Goal: Task Accomplishment & Management: Complete application form

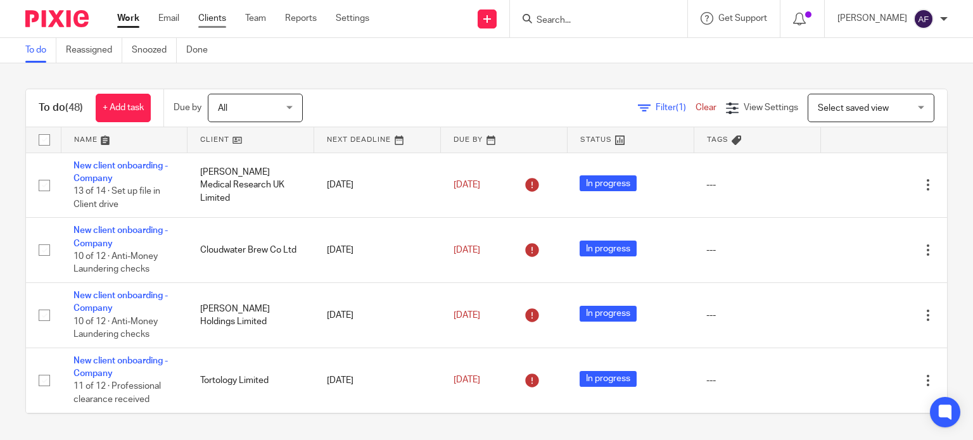
click at [215, 12] on link "Clients" at bounding box center [212, 18] width 28 height 13
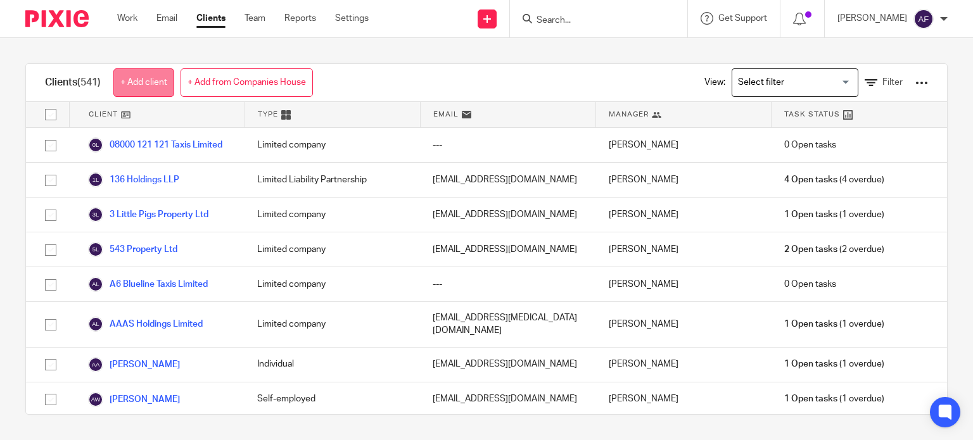
click at [160, 89] on link "+ Add client" at bounding box center [143, 82] width 61 height 29
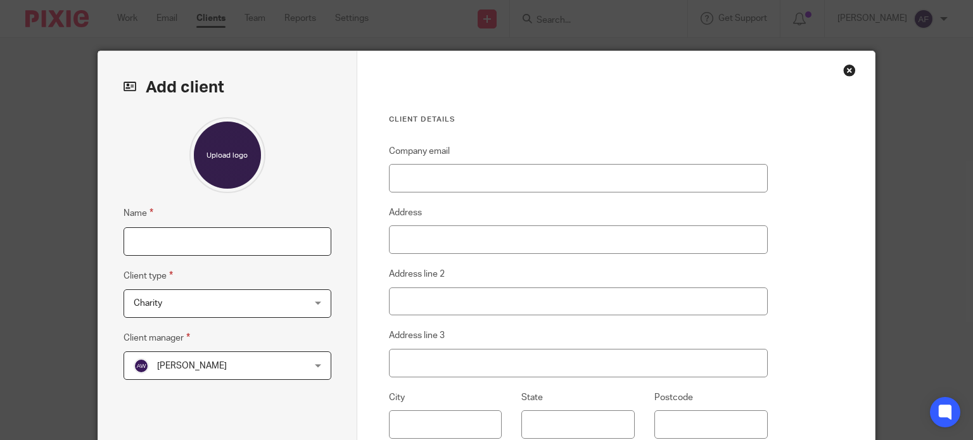
click at [208, 243] on input "Name" at bounding box center [228, 241] width 208 height 29
paste input "The Estate of [PERSON_NAME]"
type input "The Estate of [PERSON_NAME]"
click at [233, 296] on span "Charity" at bounding box center [213, 303] width 158 height 27
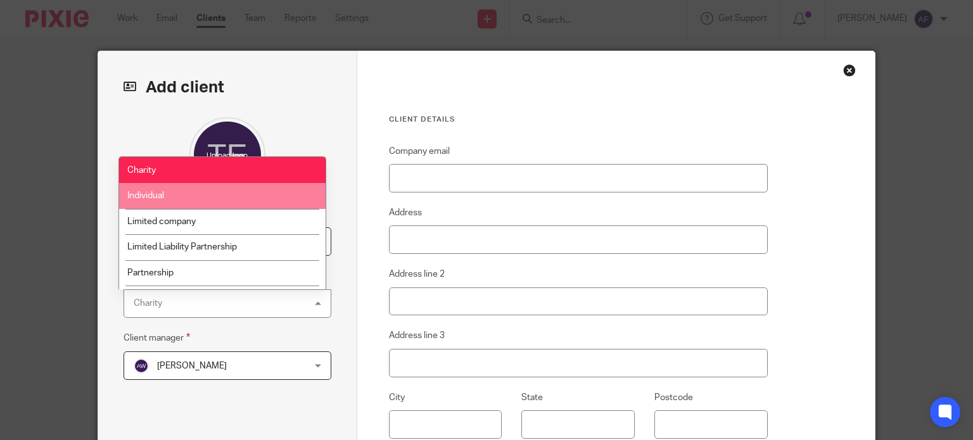
click at [175, 195] on li "Individual" at bounding box center [222, 196] width 207 height 26
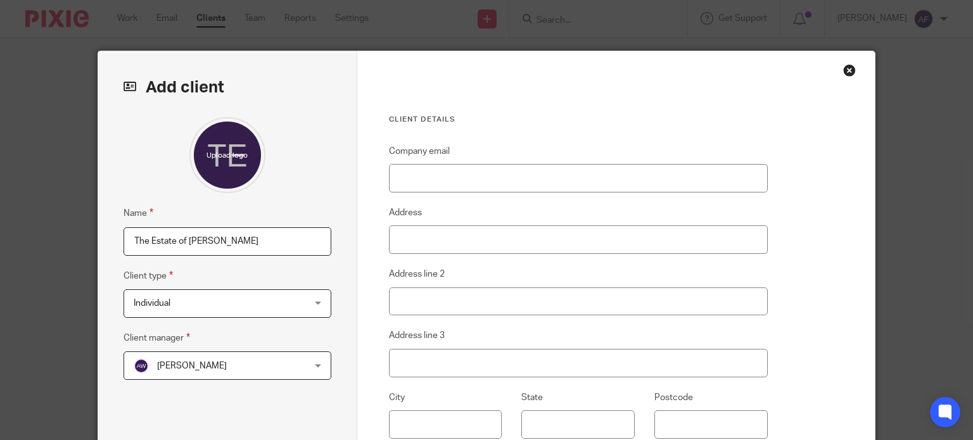
click at [232, 359] on span "[PERSON_NAME]" at bounding box center [213, 365] width 158 height 27
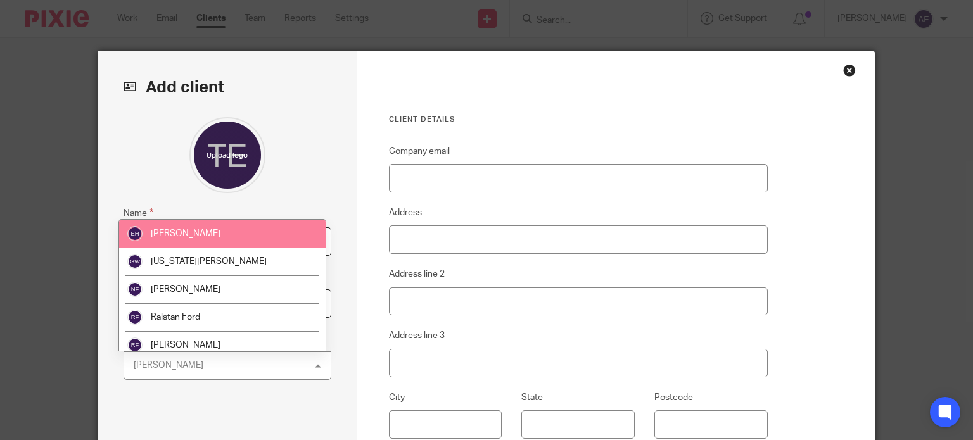
scroll to position [91, 0]
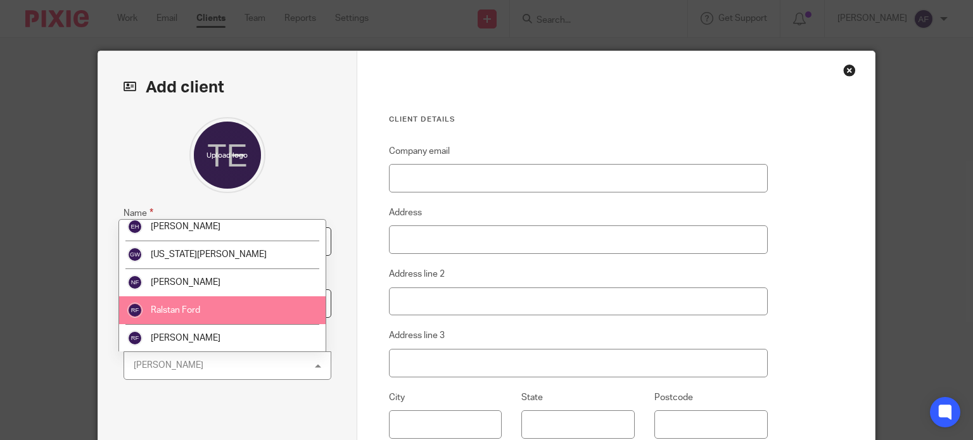
click at [221, 314] on li "Ralstan Ford" at bounding box center [222, 310] width 207 height 28
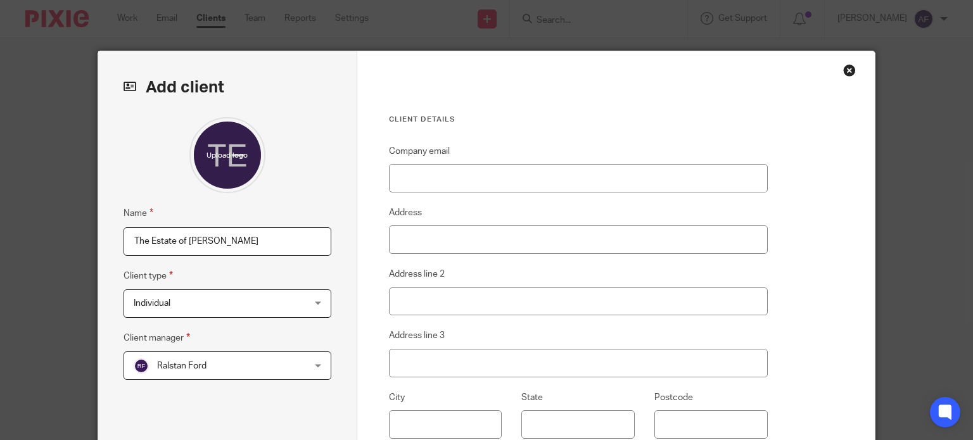
scroll to position [212, 0]
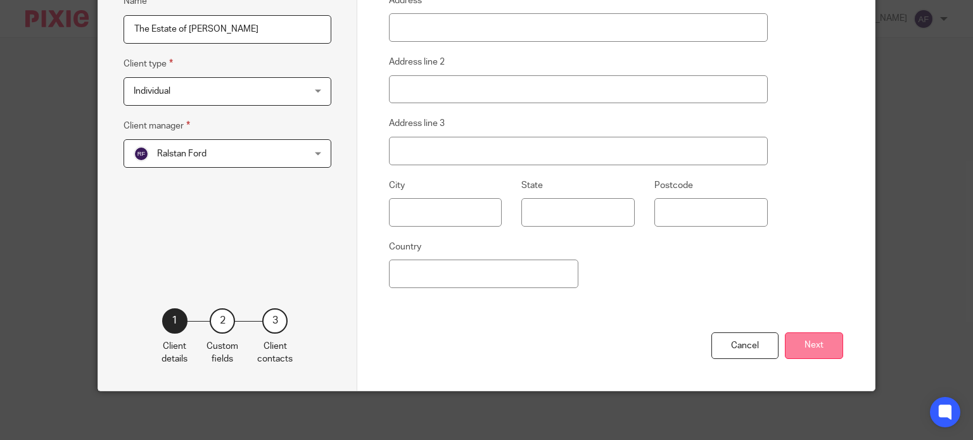
click at [803, 348] on button "Next" at bounding box center [814, 346] width 58 height 27
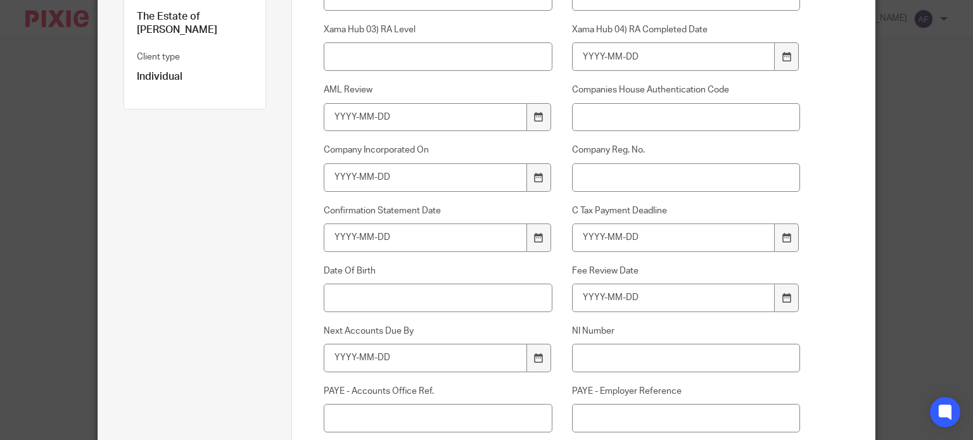
scroll to position [479, 0]
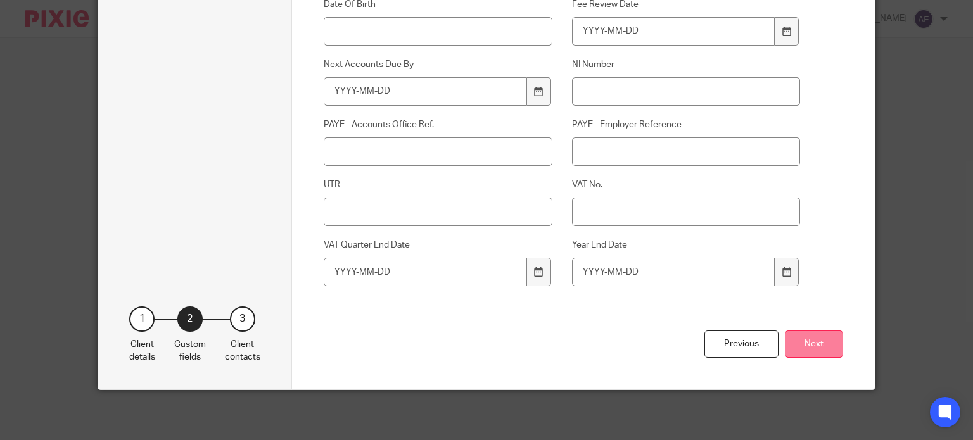
click at [816, 338] on button "Next" at bounding box center [814, 344] width 58 height 27
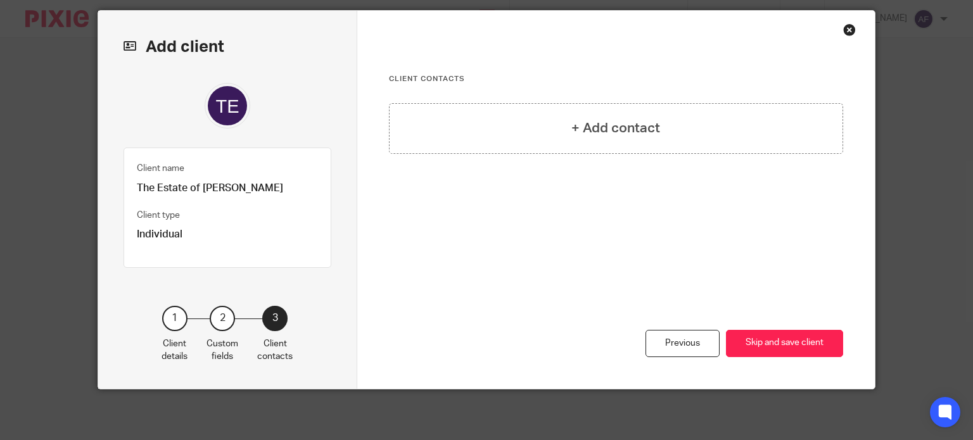
scroll to position [39, 0]
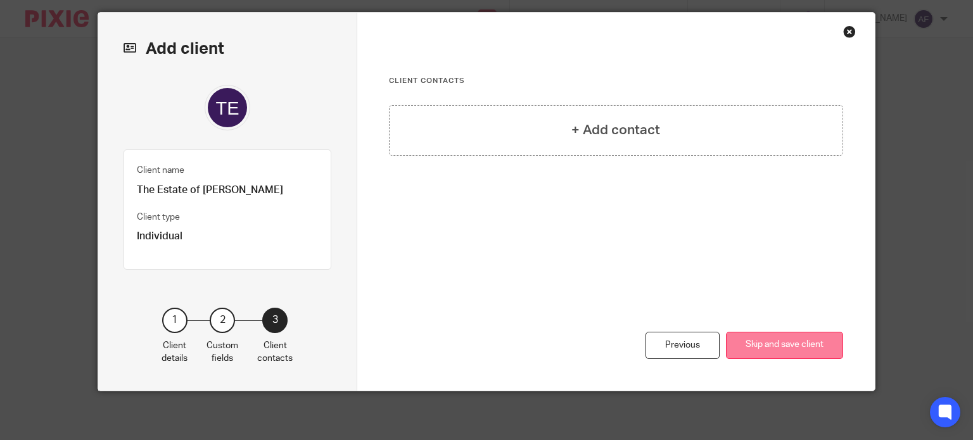
click at [792, 340] on button "Skip and save client" at bounding box center [784, 345] width 117 height 27
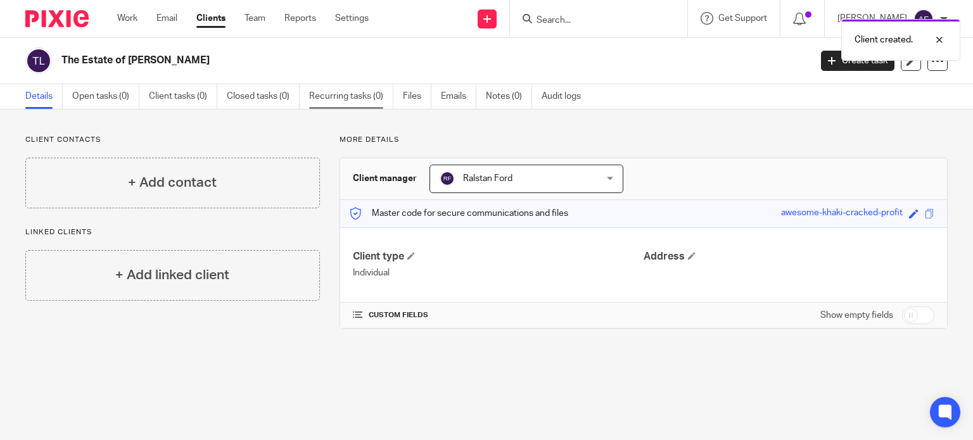
click at [341, 96] on link "Recurring tasks (0)" at bounding box center [351, 96] width 84 height 25
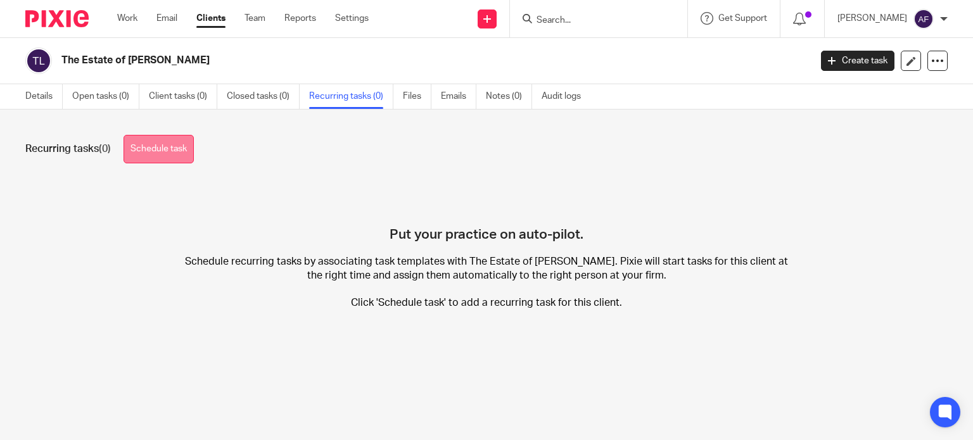
click at [151, 141] on link "Schedule task" at bounding box center [159, 149] width 70 height 29
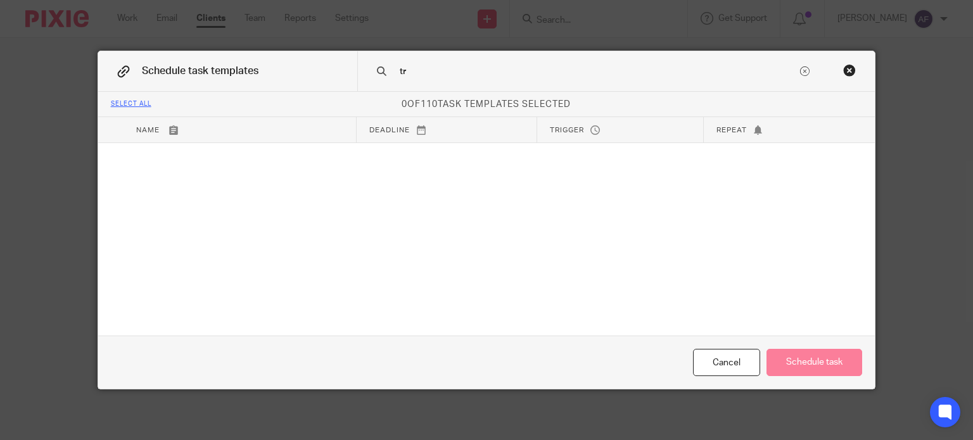
type input "t"
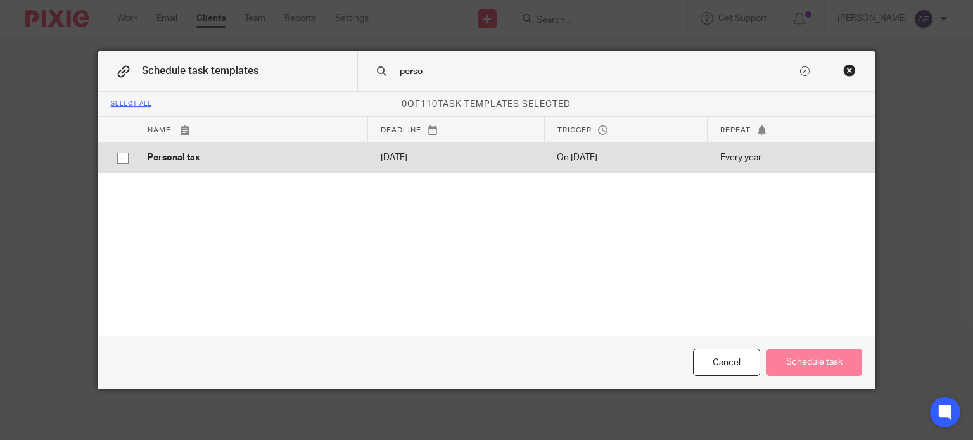
type input "perso"
click at [117, 158] on input "checkbox" at bounding box center [123, 158] width 24 height 24
checkbox input "true"
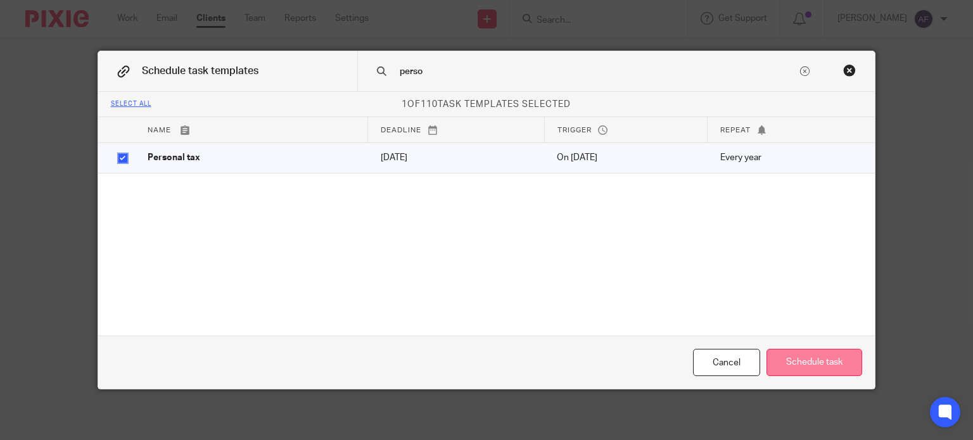
click at [826, 359] on button "Schedule task" at bounding box center [815, 362] width 96 height 27
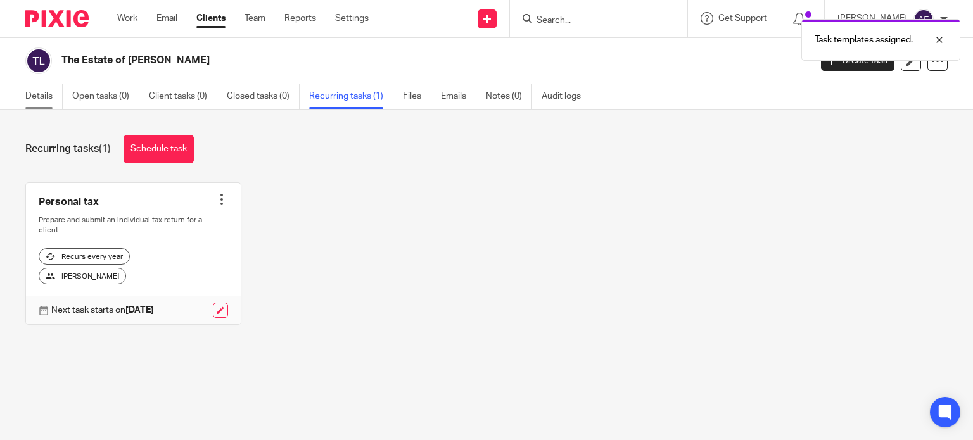
click at [38, 97] on link "Details" at bounding box center [43, 96] width 37 height 25
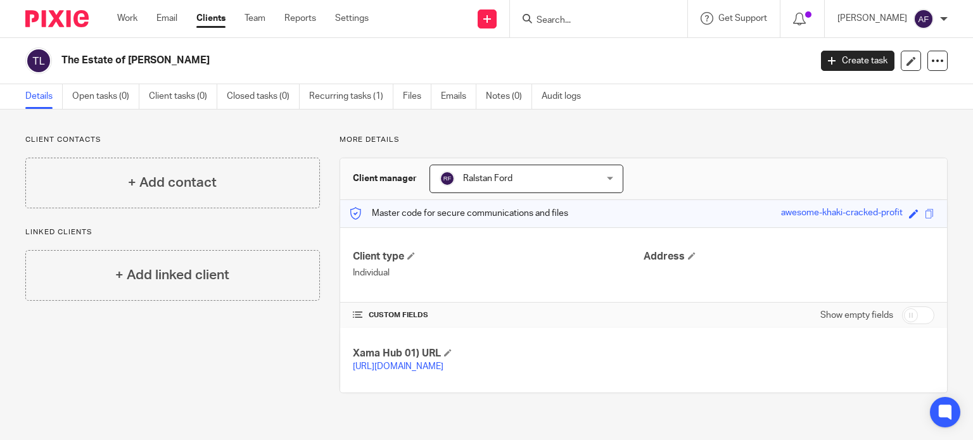
click at [552, 17] on input "Search" at bounding box center [592, 20] width 114 height 11
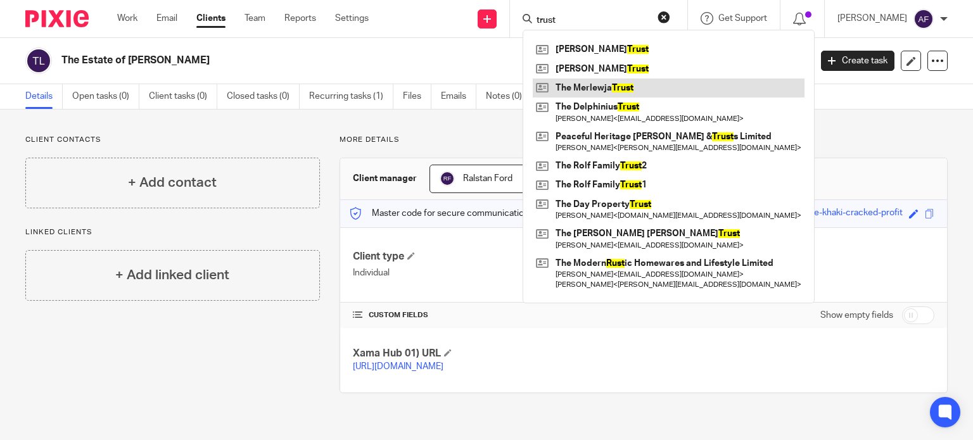
type input "trust"
click at [681, 88] on link at bounding box center [669, 88] width 272 height 19
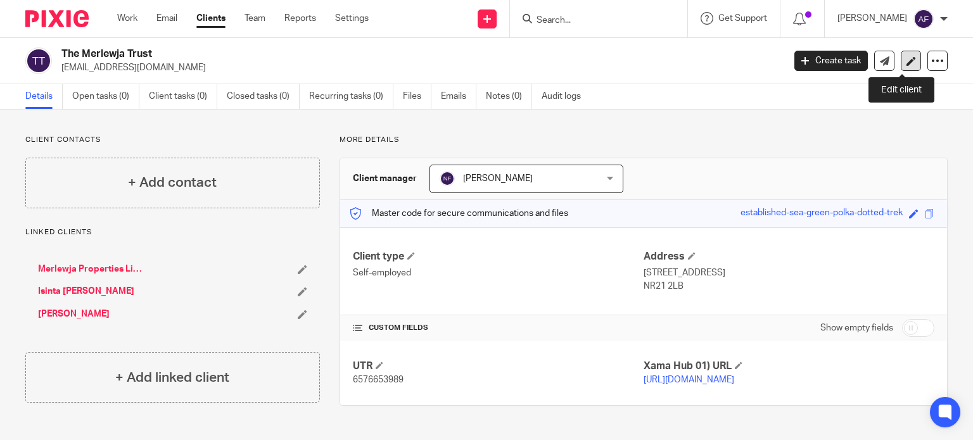
click at [907, 57] on link at bounding box center [911, 61] width 20 height 20
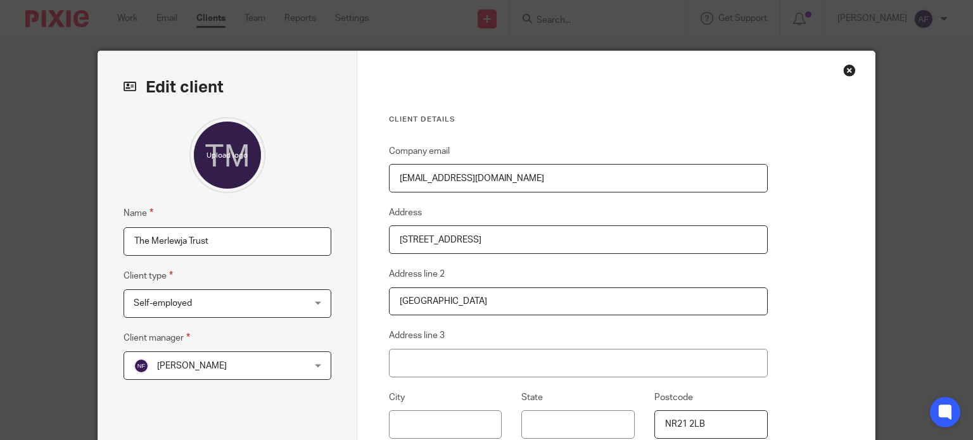
click at [843, 70] on div "Close this dialog window" at bounding box center [849, 70] width 13 height 13
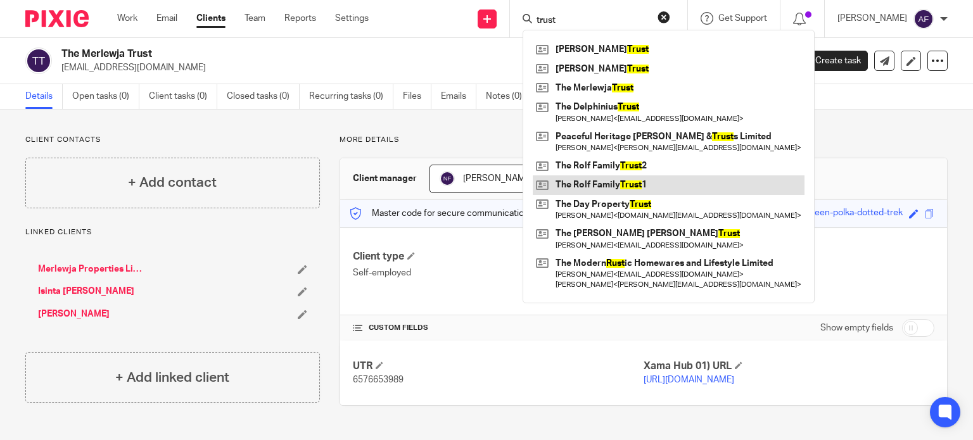
type input "trust"
click at [621, 176] on link at bounding box center [669, 184] width 272 height 19
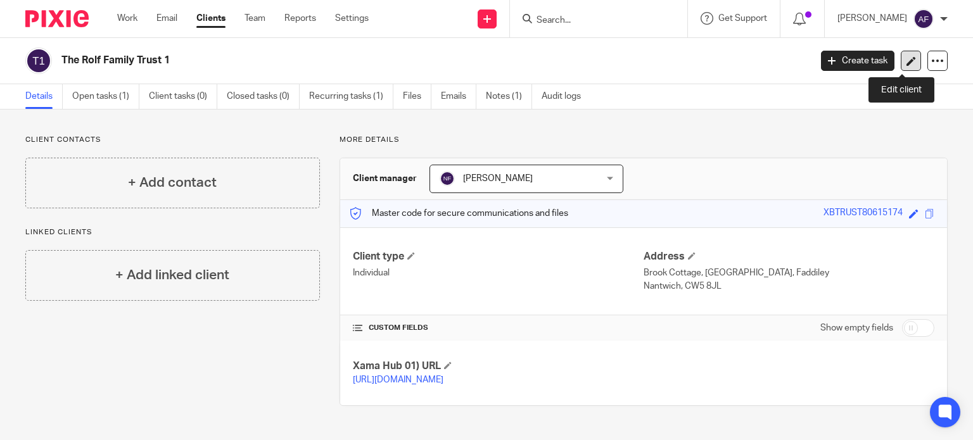
click at [905, 65] on link at bounding box center [911, 61] width 20 height 20
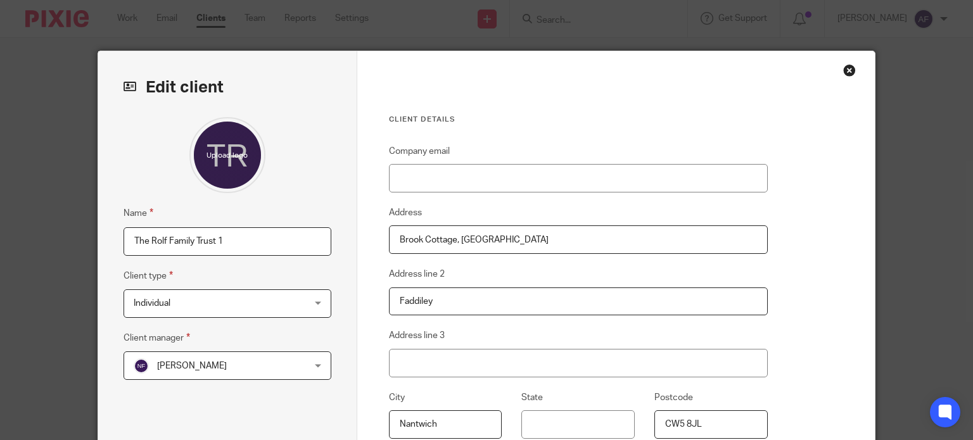
click at [846, 72] on div "Close this dialog window" at bounding box center [849, 70] width 13 height 13
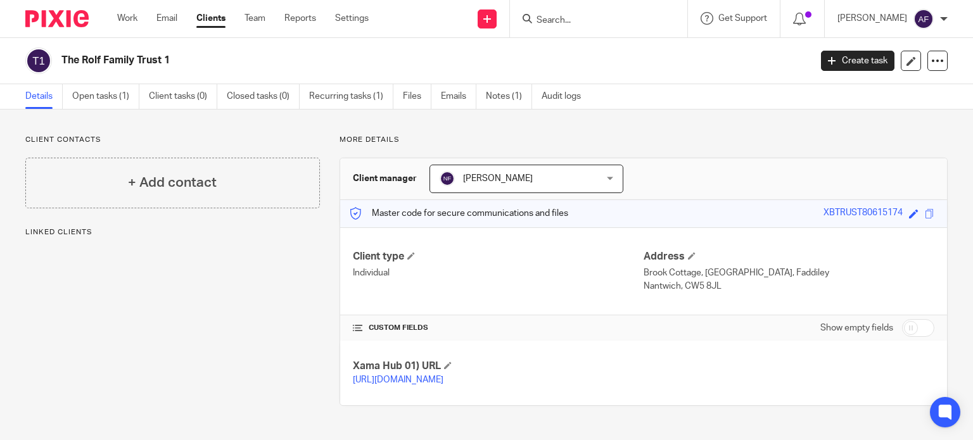
click at [580, 21] on input "Search" at bounding box center [592, 20] width 114 height 11
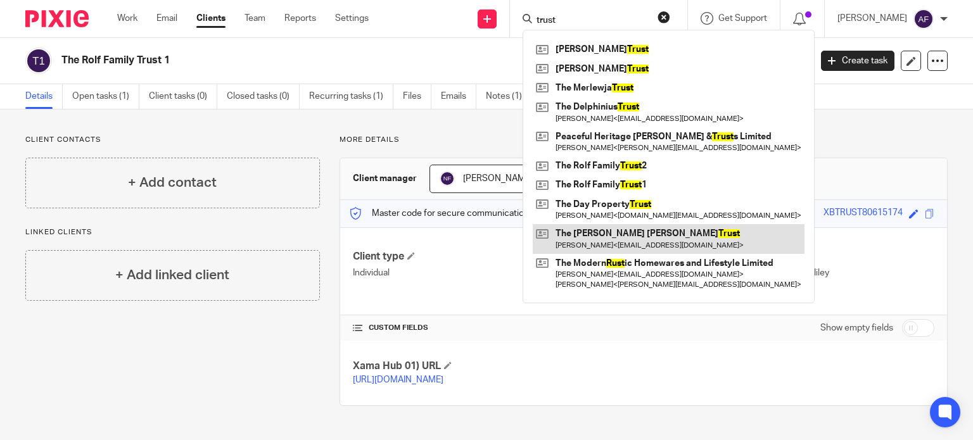
type input "trust"
click at [665, 236] on link at bounding box center [669, 238] width 272 height 29
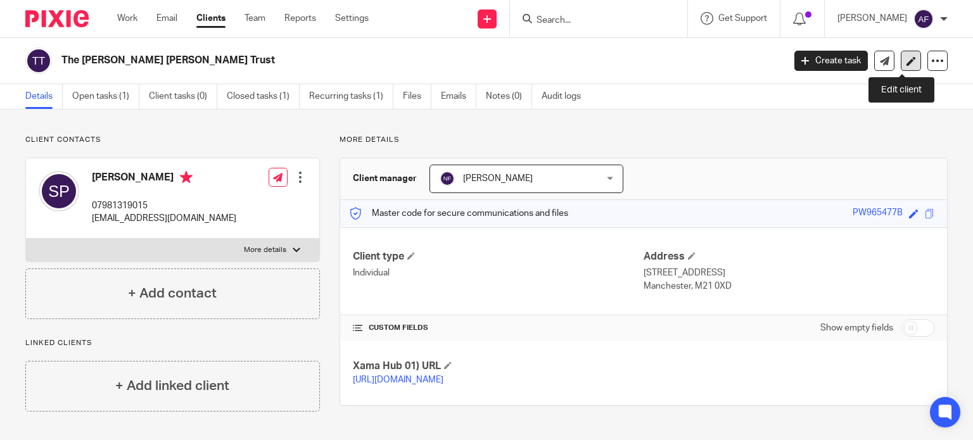
click at [901, 64] on link at bounding box center [911, 61] width 20 height 20
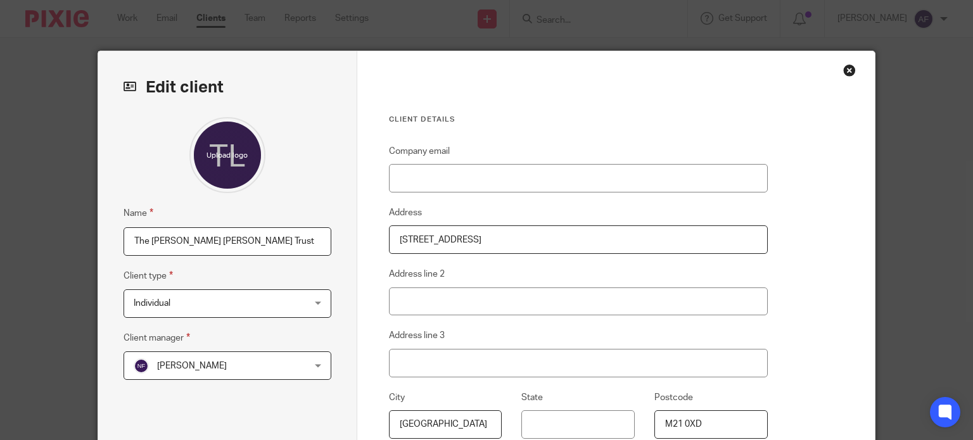
click at [845, 72] on div "Close this dialog window" at bounding box center [849, 70] width 13 height 13
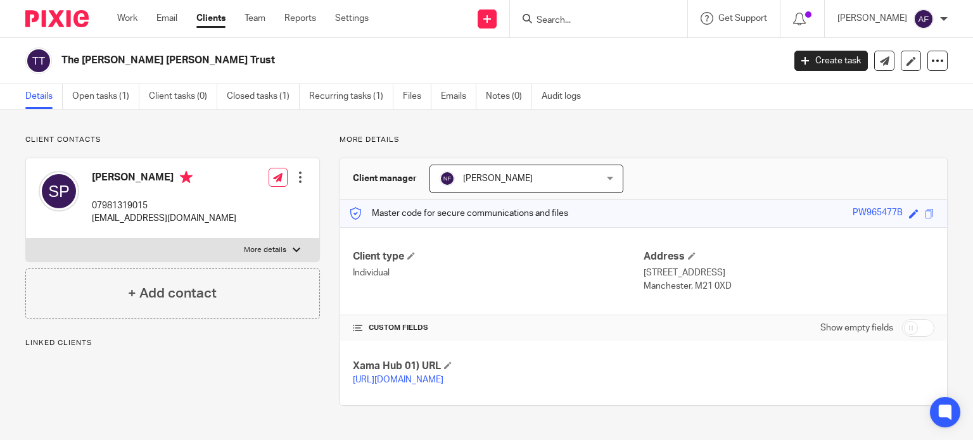
click at [216, 22] on link "Clients" at bounding box center [210, 18] width 29 height 13
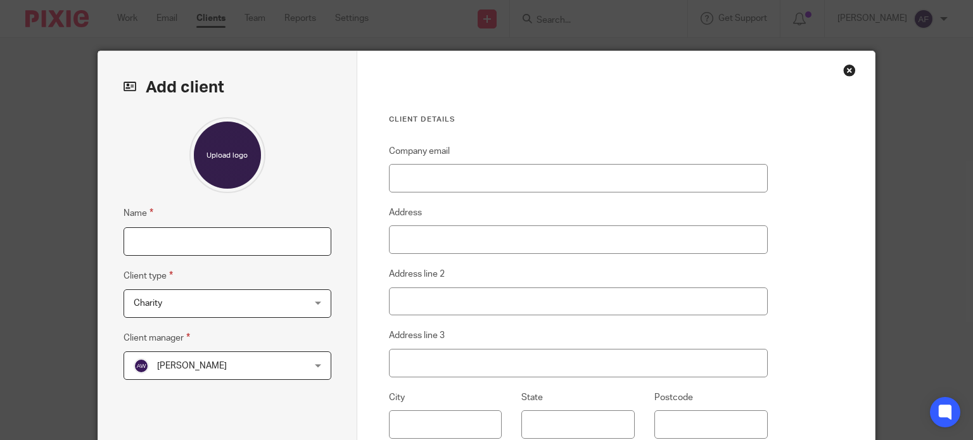
click at [165, 236] on input "Name" at bounding box center [228, 241] width 208 height 29
paste input "The [PERSON_NAME] Family Trust"
type input "The [PERSON_NAME] Family Trust"
click at [178, 318] on div "Name The Lewis Family Trust Client type Charity Charity Charity Individual Limi…" at bounding box center [228, 299] width 208 height 365
click at [162, 297] on span "Charity" at bounding box center [213, 303] width 158 height 27
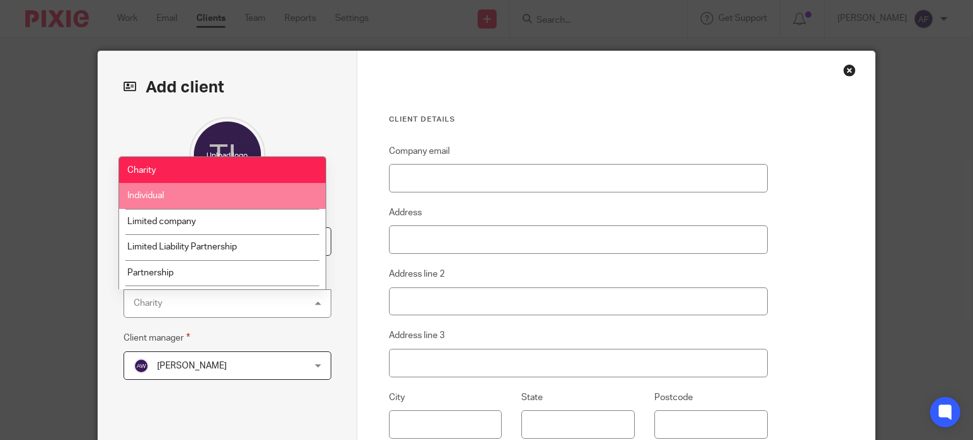
click at [169, 194] on li "Individual" at bounding box center [222, 196] width 207 height 26
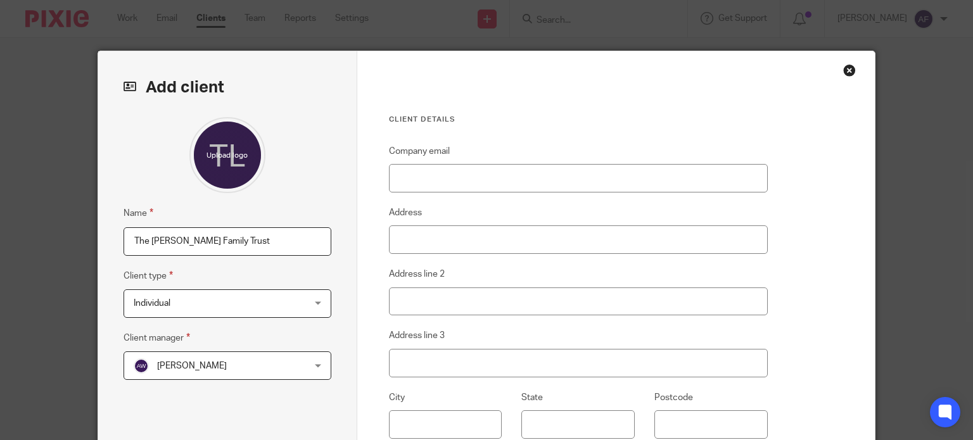
click at [170, 369] on span "Ami Wegrzyn" at bounding box center [213, 365] width 158 height 27
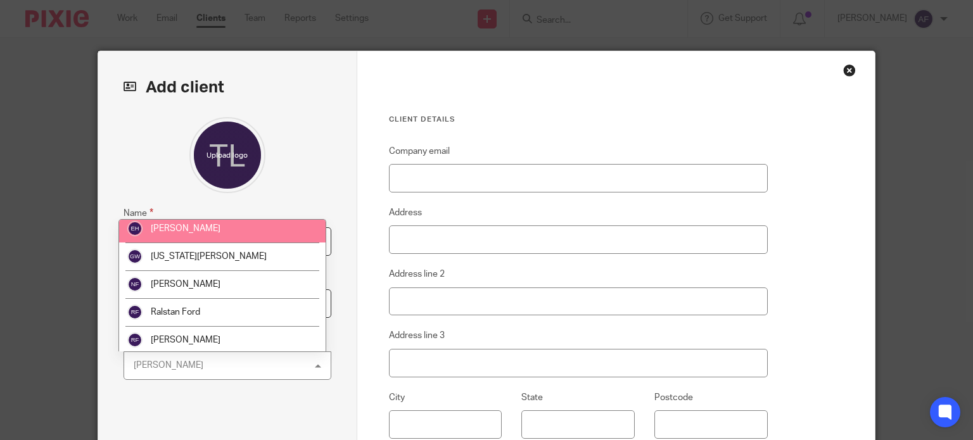
scroll to position [91, 0]
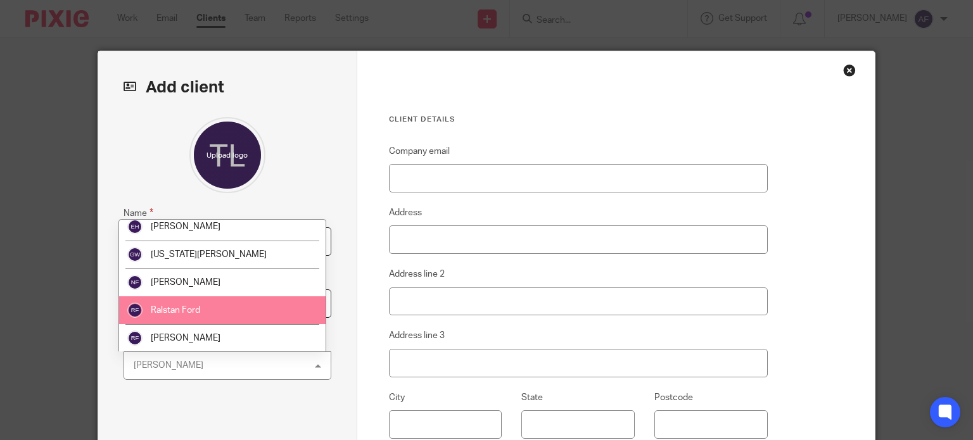
click at [178, 306] on span "Ralstan Ford" at bounding box center [175, 310] width 49 height 9
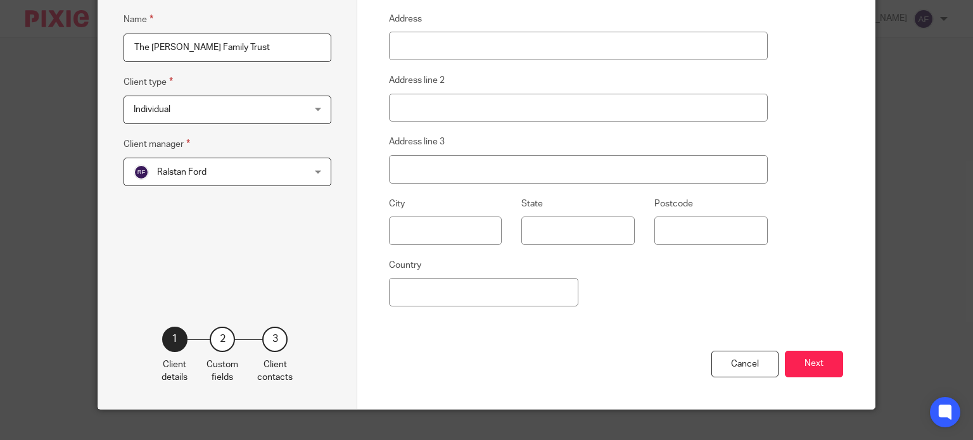
scroll to position [212, 0]
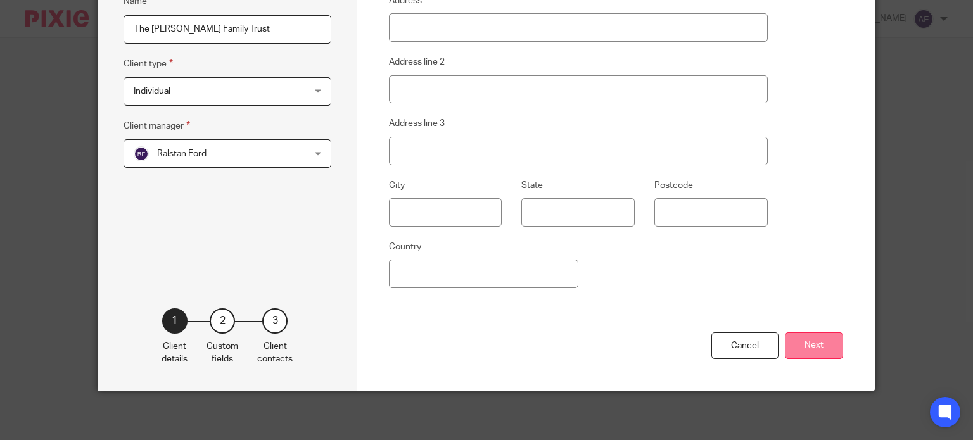
click at [806, 346] on button "Next" at bounding box center [814, 346] width 58 height 27
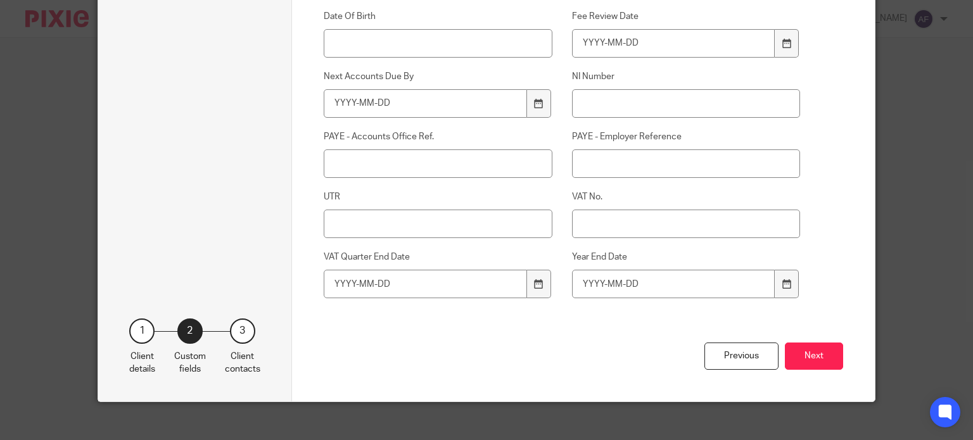
scroll to position [479, 0]
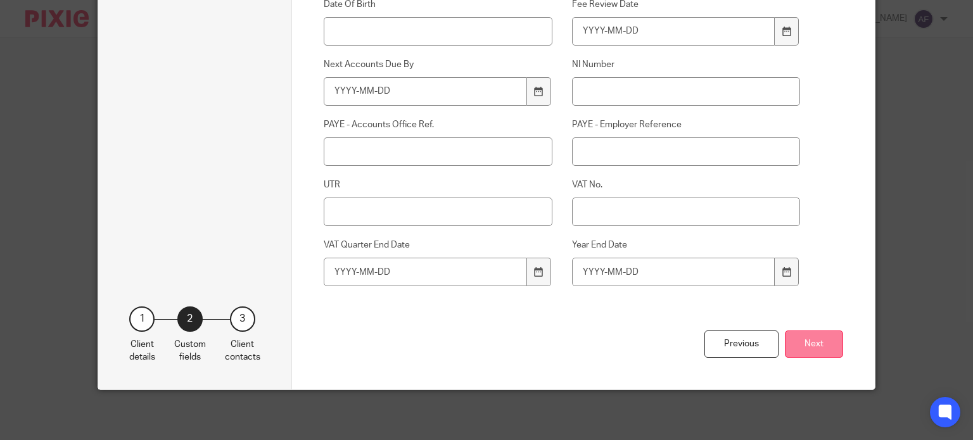
click at [820, 347] on button "Next" at bounding box center [814, 344] width 58 height 27
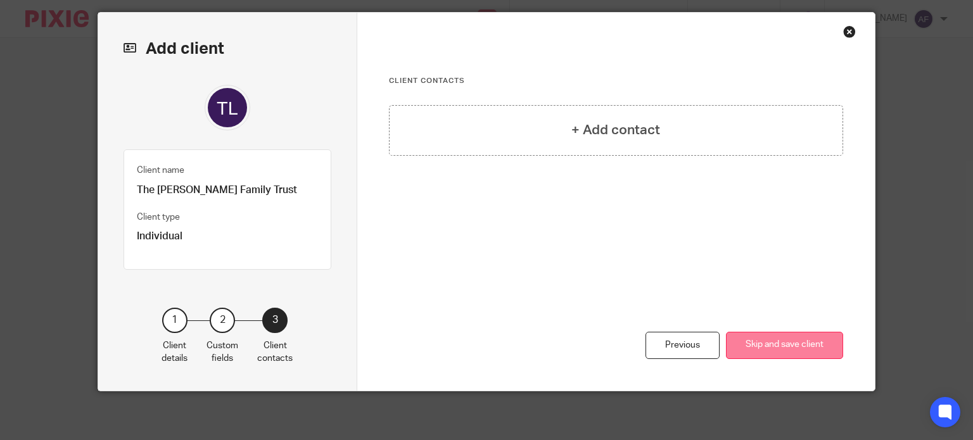
click at [803, 340] on button "Skip and save client" at bounding box center [784, 345] width 117 height 27
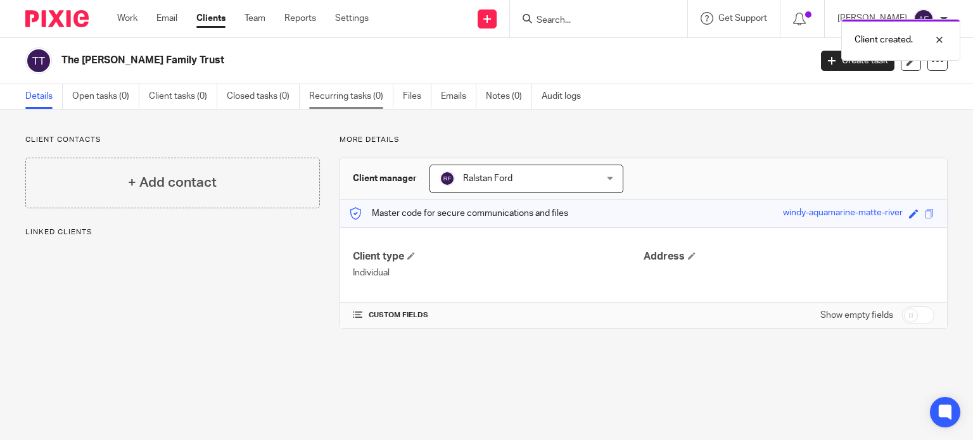
click at [364, 98] on link "Recurring tasks (0)" at bounding box center [351, 96] width 84 height 25
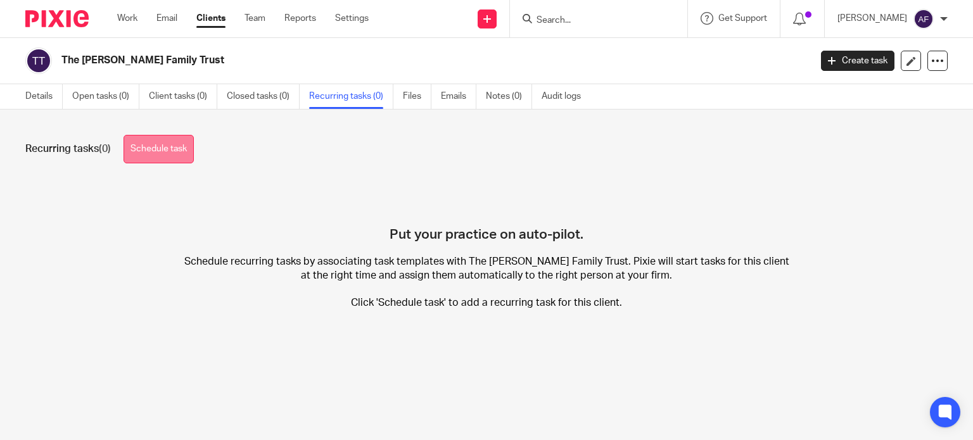
click at [172, 155] on link "Schedule task" at bounding box center [159, 149] width 70 height 29
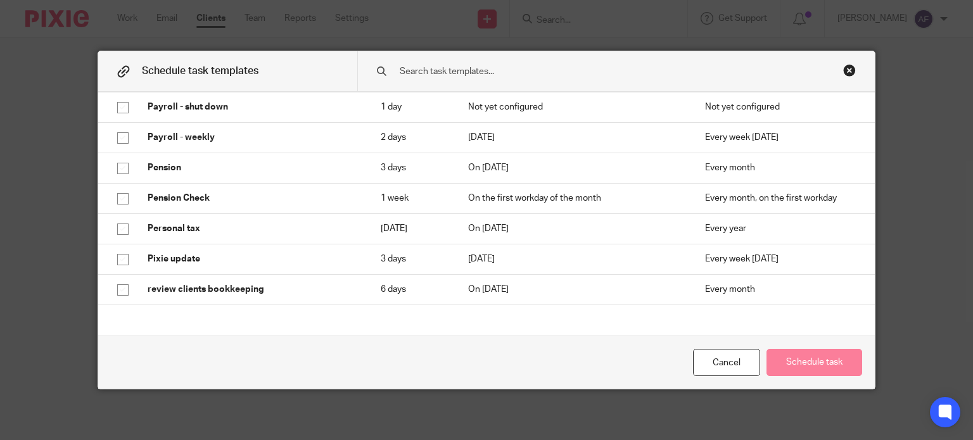
scroll to position [2179, 0]
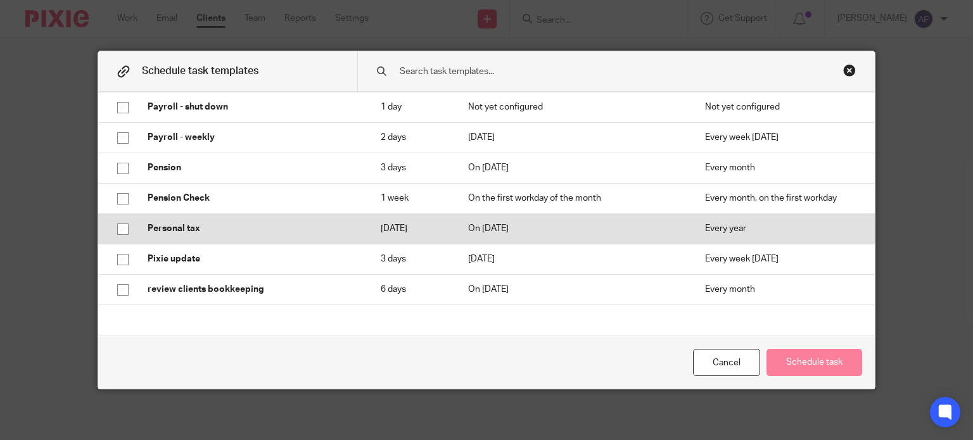
click at [208, 229] on p "Personal tax" at bounding box center [252, 228] width 208 height 13
checkbox input "true"
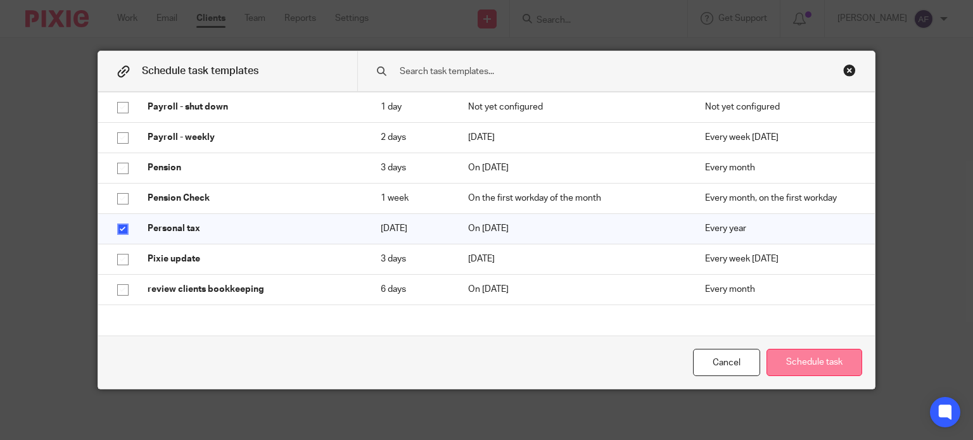
click at [798, 359] on button "Schedule task" at bounding box center [815, 362] width 96 height 27
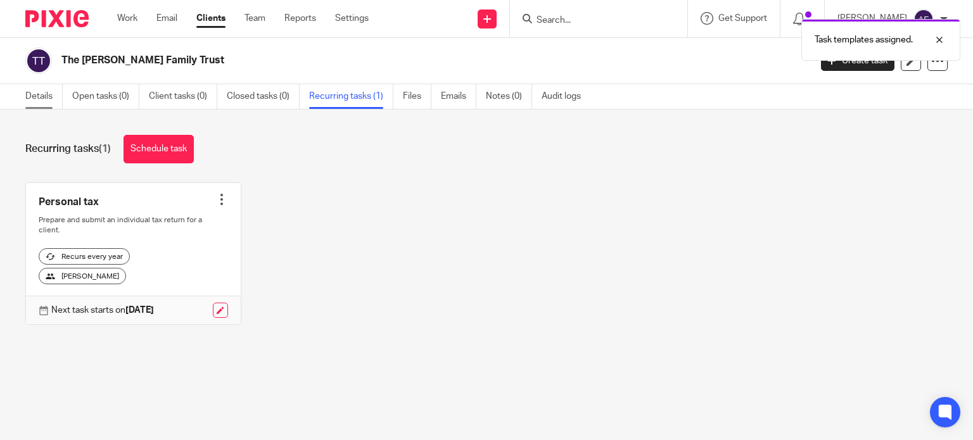
click at [32, 93] on link "Details" at bounding box center [43, 96] width 37 height 25
